Goal: Navigation & Orientation: Find specific page/section

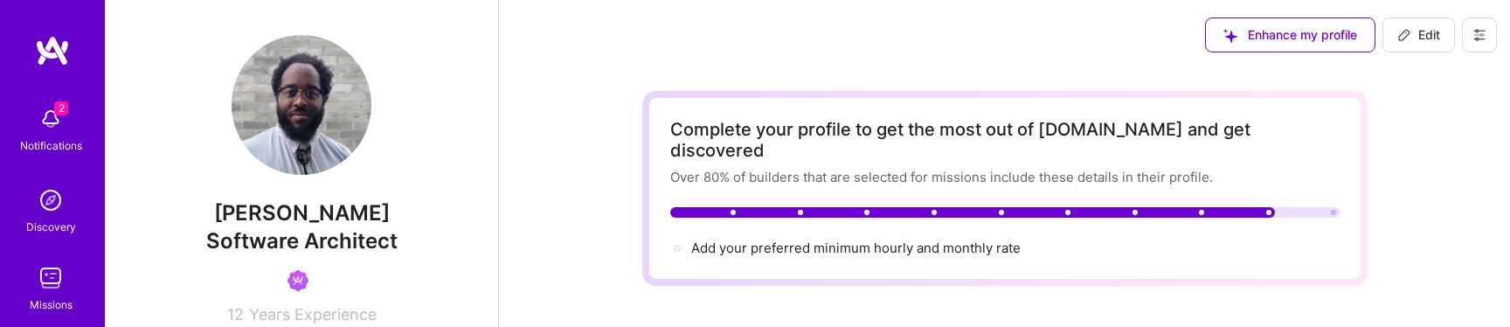
click at [65, 276] on img at bounding box center [50, 277] width 35 height 35
